Goal: Obtain resource: Download file/media

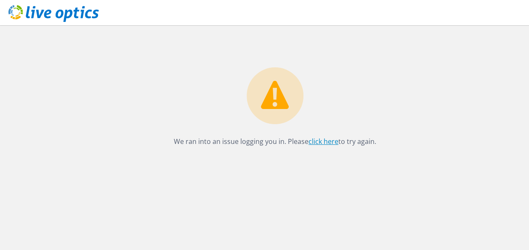
click at [324, 139] on link "click here" at bounding box center [323, 141] width 30 height 9
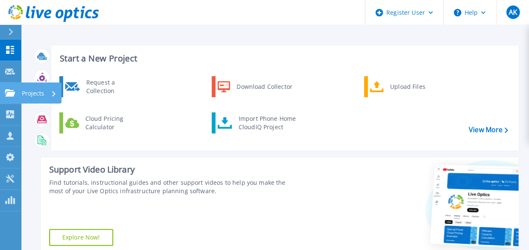
click at [11, 93] on icon at bounding box center [10, 92] width 10 height 7
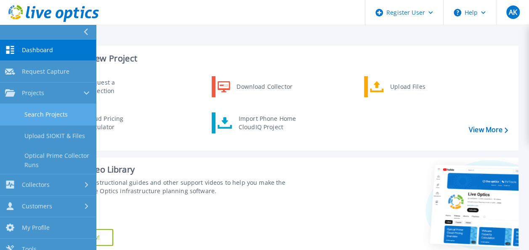
click at [44, 109] on link "Search Projects" at bounding box center [48, 114] width 96 height 21
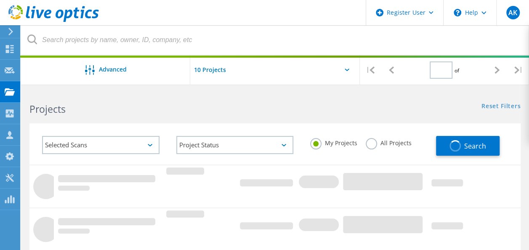
type input "1"
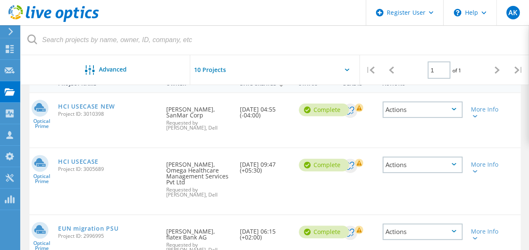
scroll to position [93, 0]
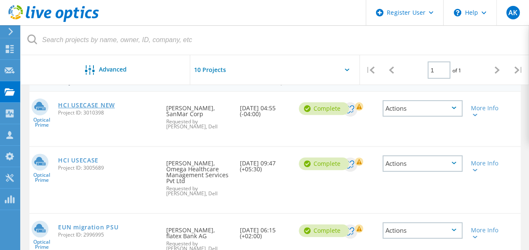
click at [101, 103] on link "HCI USECASE NEW" at bounding box center [86, 105] width 57 height 6
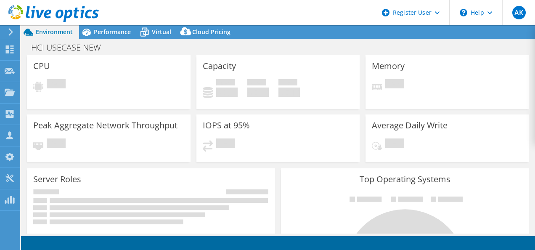
select select "USD"
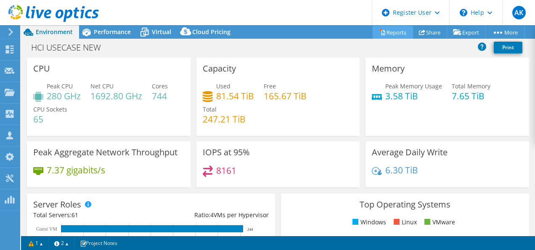
click at [396, 34] on link "Reports" at bounding box center [393, 32] width 40 height 13
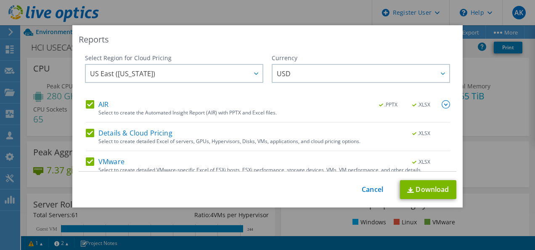
scroll to position [36, 0]
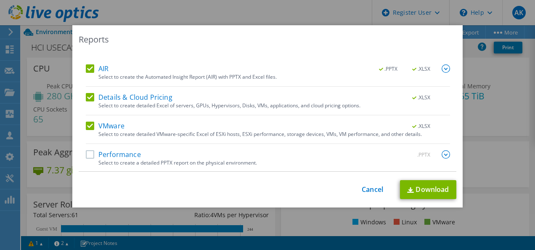
click at [86, 155] on label "Performance" at bounding box center [113, 154] width 55 height 8
click at [0, 0] on input "Performance" at bounding box center [0, 0] width 0 height 0
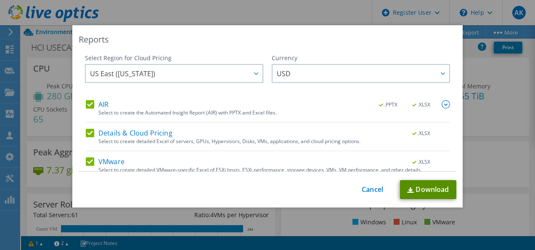
click at [422, 192] on link "Download" at bounding box center [428, 189] width 56 height 19
click at [362, 189] on link "Cancel" at bounding box center [372, 190] width 21 height 8
